Goal: Transaction & Acquisition: Purchase product/service

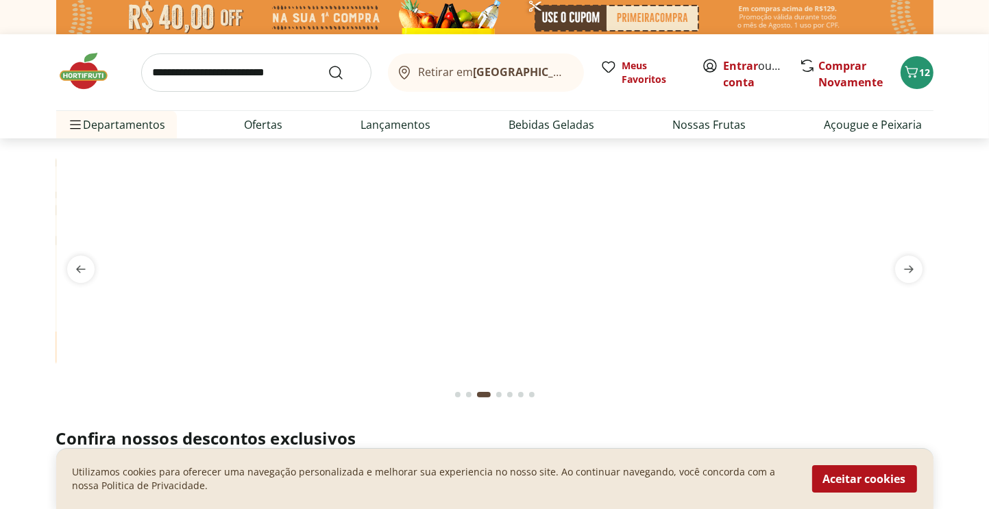
click at [460, 394] on div "Go to page 1 from fs-carousel" at bounding box center [457, 394] width 5 height 5
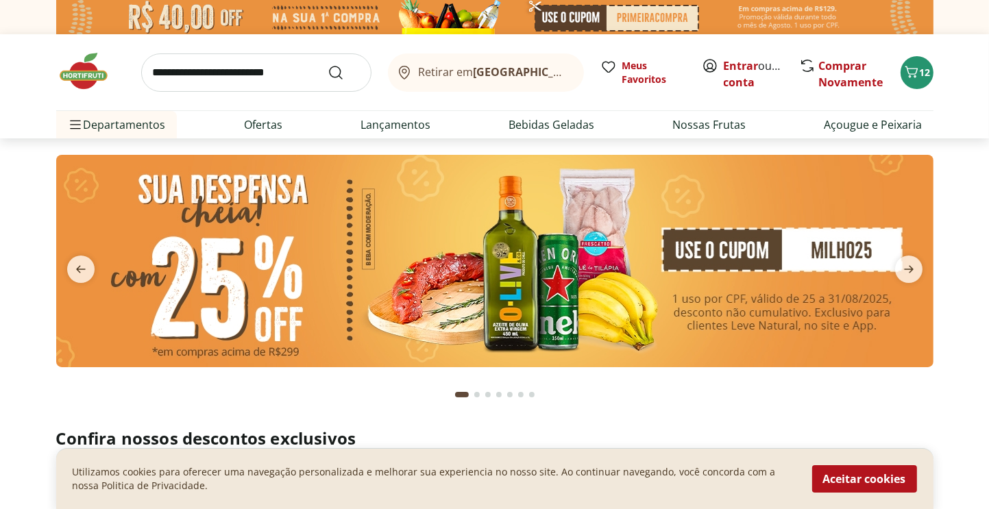
click at [478, 394] on div "Go to page 2 from fs-carousel" at bounding box center [476, 394] width 5 height 5
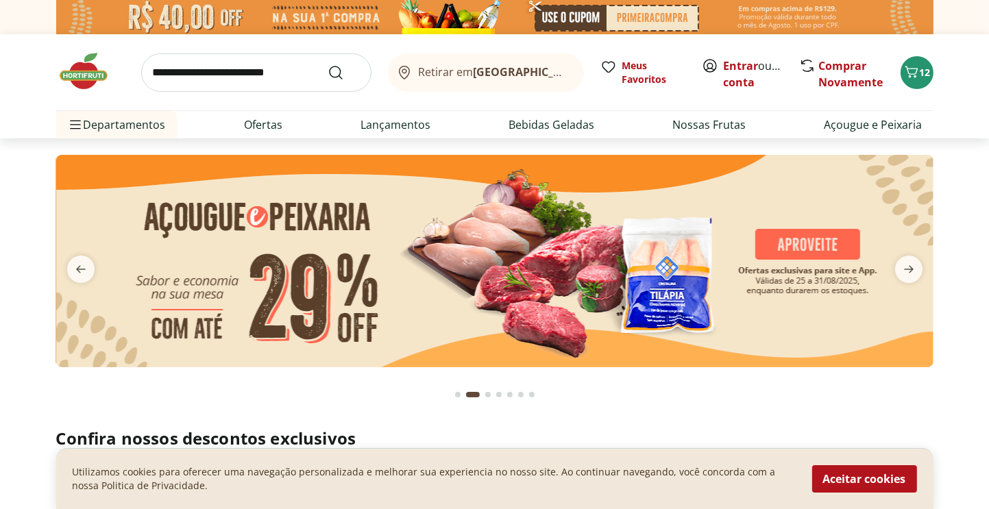
click at [491, 396] on button "Go to page 3 from fs-carousel" at bounding box center [488, 394] width 11 height 33
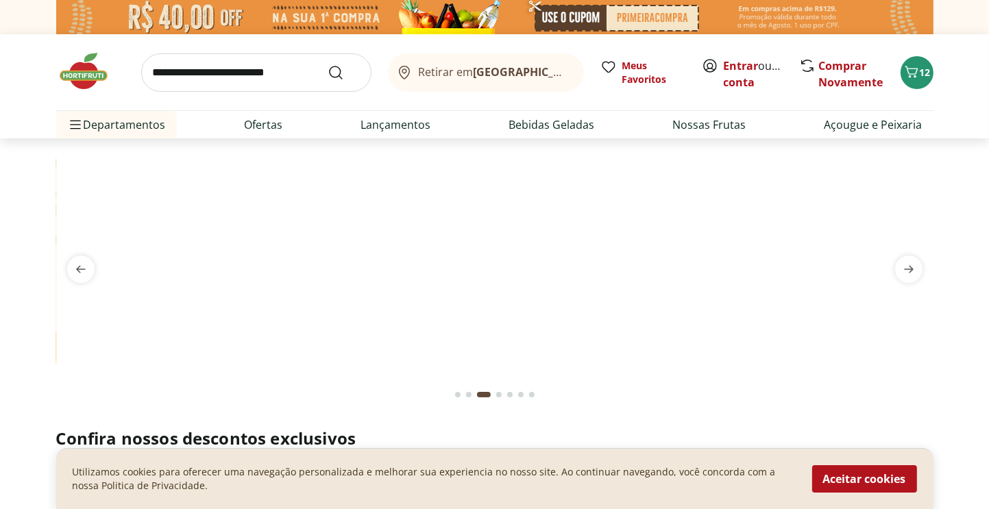
click at [498, 396] on div "Go to page 4 from fs-carousel" at bounding box center [498, 394] width 5 height 5
click at [510, 397] on div "Go to page 5 from fs-carousel" at bounding box center [509, 394] width 5 height 5
click at [518, 396] on div "Go to page 6 from fs-carousel" at bounding box center [520, 394] width 5 height 5
click at [535, 397] on button "Go to page 7 from fs-carousel" at bounding box center [532, 394] width 11 height 33
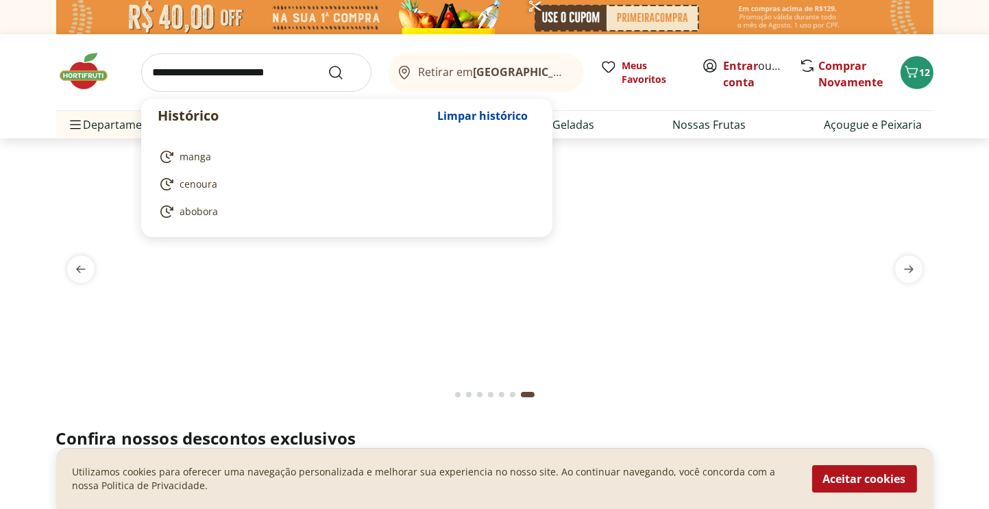
click at [217, 73] on input "search" at bounding box center [256, 72] width 230 height 38
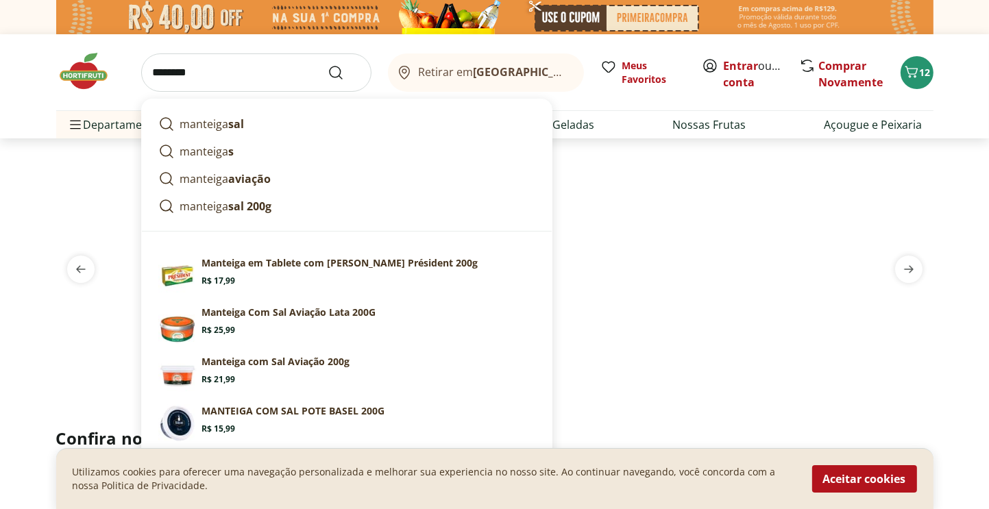
type input "********"
click at [328, 64] on button "Submit Search" at bounding box center [344, 72] width 33 height 16
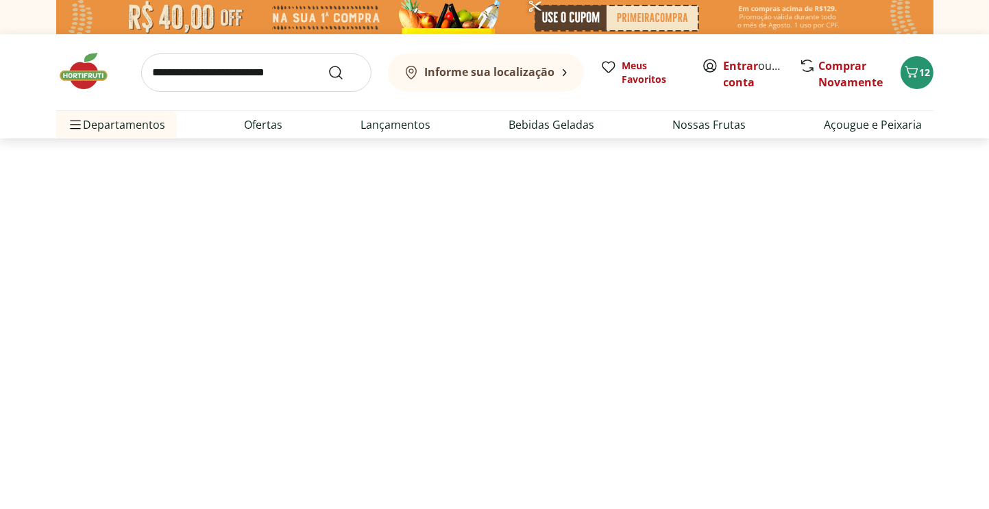
select select "**********"
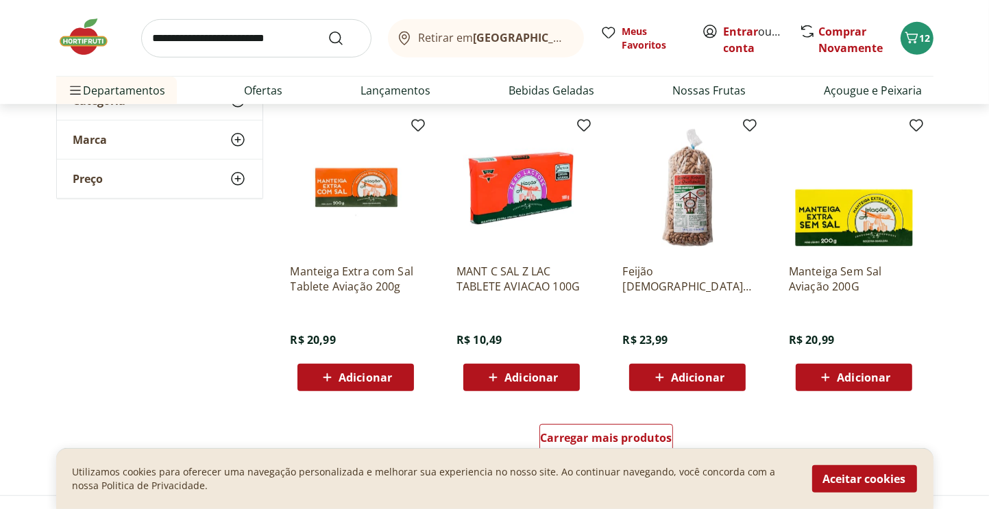
scroll to position [823, 0]
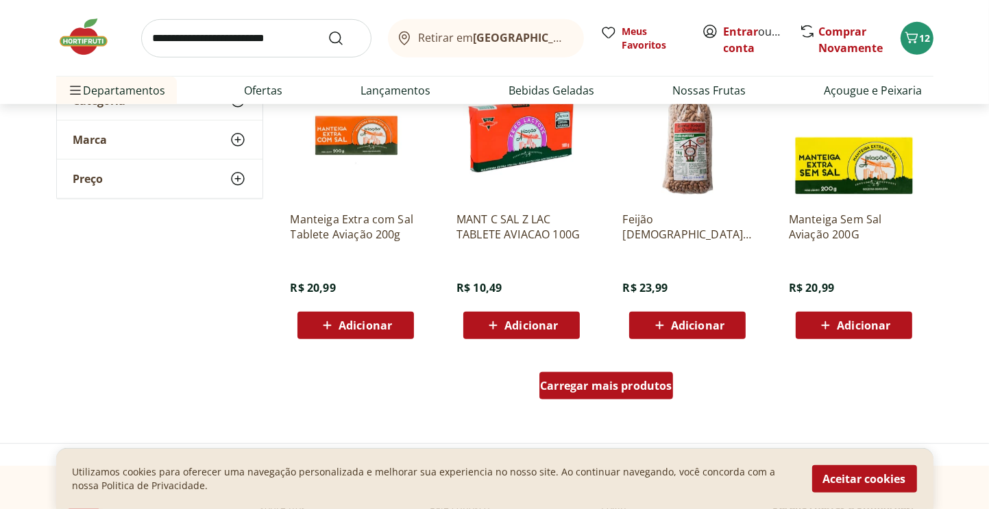
click at [637, 384] on span "Carregar mais produtos" at bounding box center [606, 386] width 132 height 11
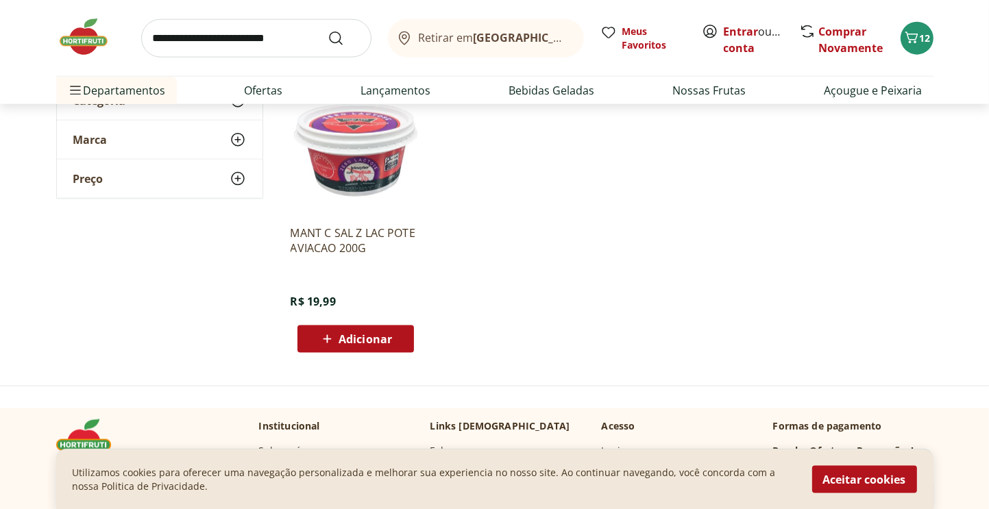
scroll to position [1714, 0]
